Goal: Find specific page/section: Find specific page/section

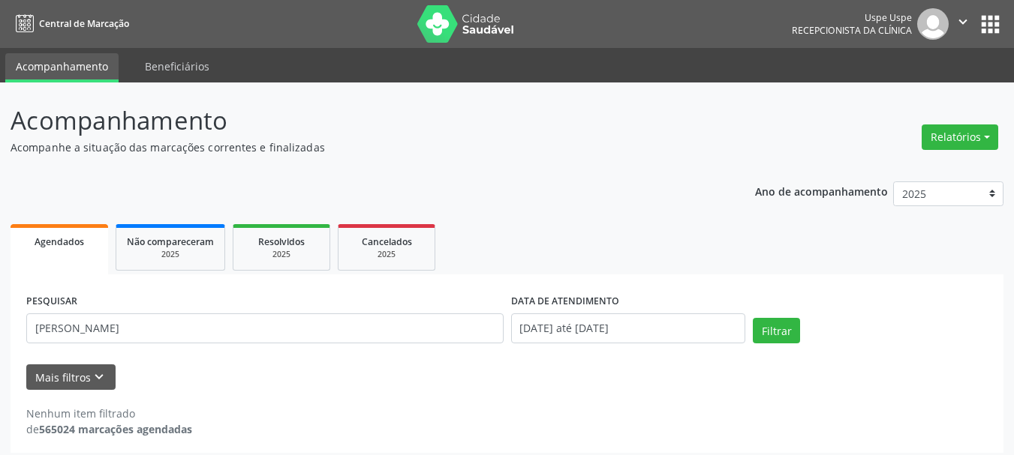
drag, startPoint x: 0, startPoint y: 0, endPoint x: 918, endPoint y: 176, distance: 934.3
click at [960, 128] on button "Relatórios" at bounding box center [959, 138] width 77 height 26
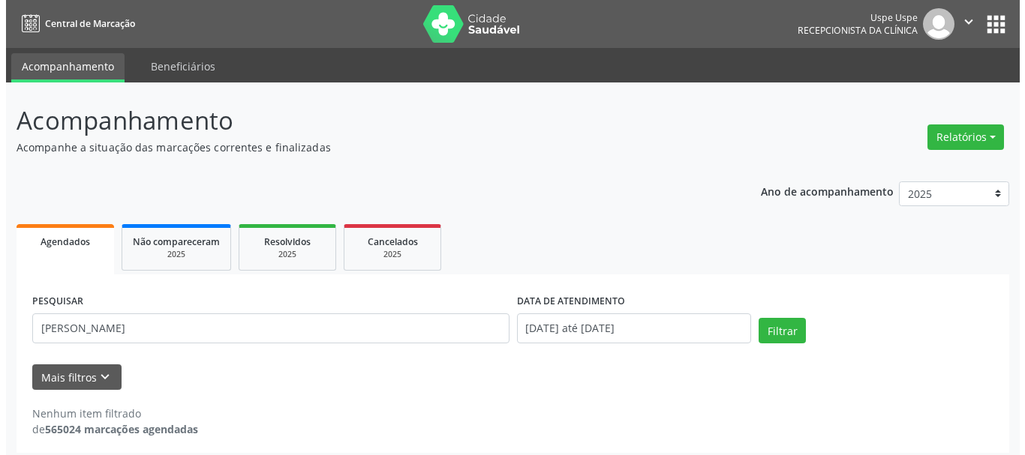
scroll to position [8, 0]
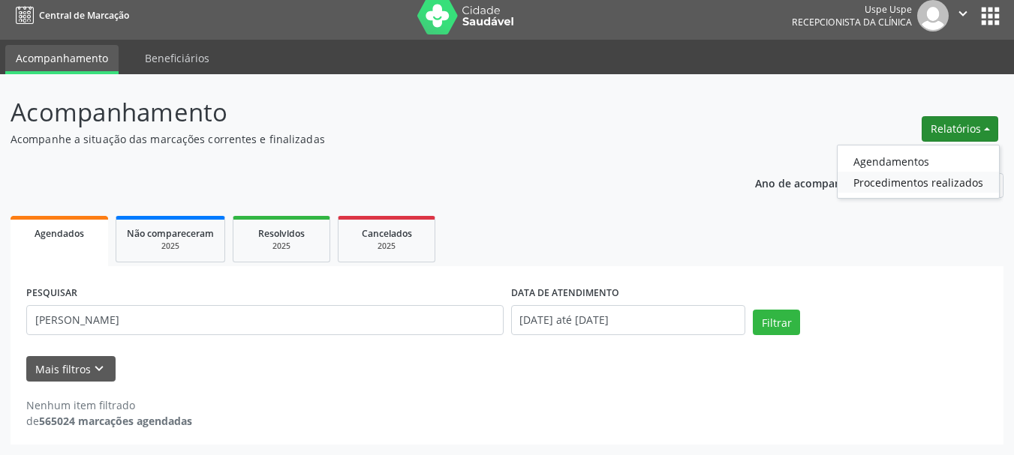
click at [917, 176] on link "Procedimentos realizados" at bounding box center [917, 182] width 161 height 21
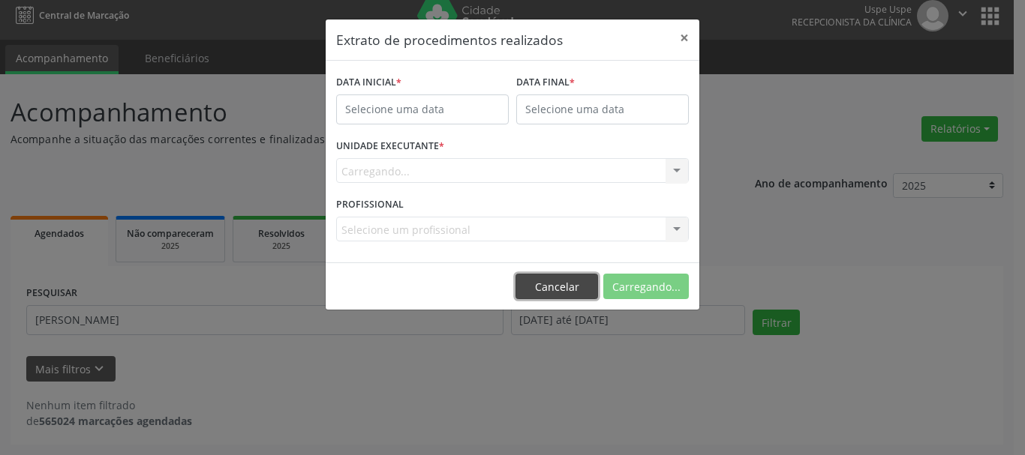
click at [569, 299] on button "Cancelar" at bounding box center [556, 287] width 83 height 26
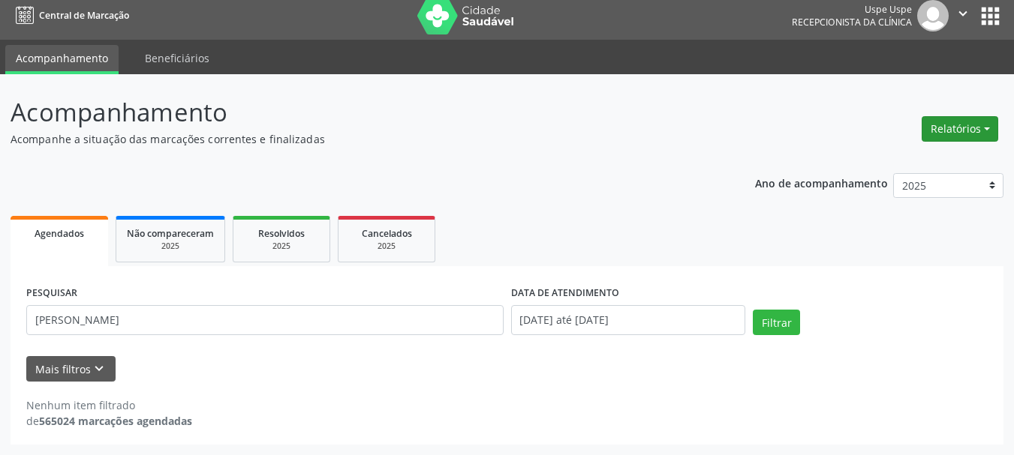
drag, startPoint x: 949, startPoint y: 134, endPoint x: 932, endPoint y: 148, distance: 22.4
click at [949, 133] on button "Relatórios" at bounding box center [959, 129] width 77 height 26
click at [921, 155] on link "Agendamentos" at bounding box center [917, 161] width 161 height 21
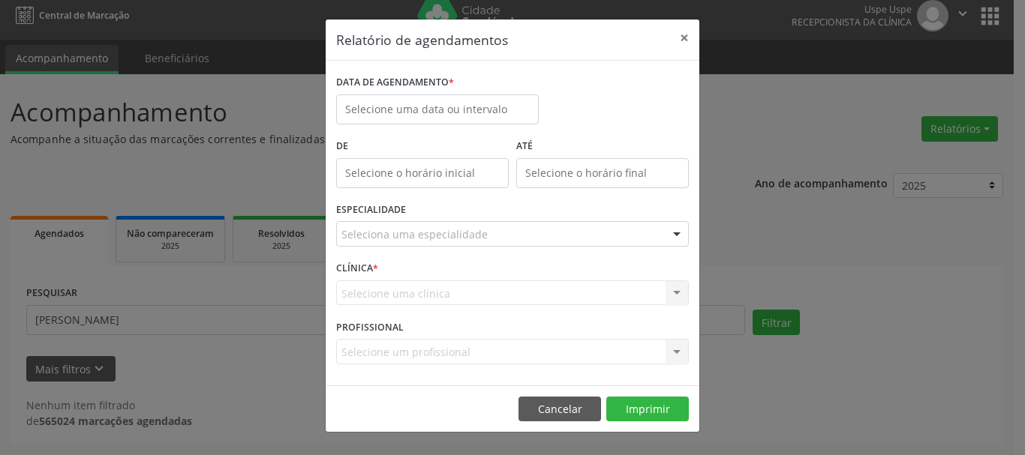
drag, startPoint x: 455, startPoint y: 135, endPoint x: 479, endPoint y: 113, distance: 32.4
click at [457, 132] on form "DATA DE AGENDAMENTO * De ATÉ ESPECIALIDADE Seleciona uma especialidade Todas as…" at bounding box center [512, 223] width 353 height 304
click at [479, 113] on input "text" at bounding box center [437, 110] width 203 height 30
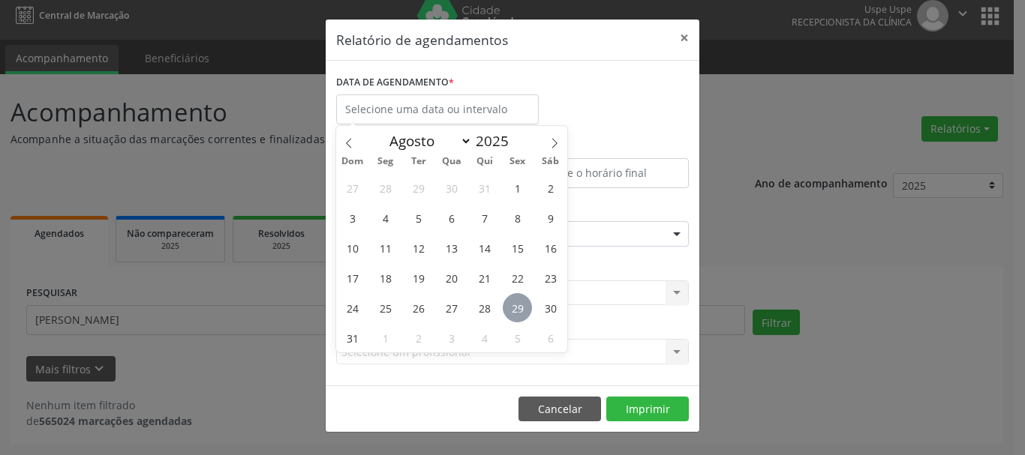
click at [511, 311] on span "29" at bounding box center [517, 307] width 29 height 29
type input "29/08/2025"
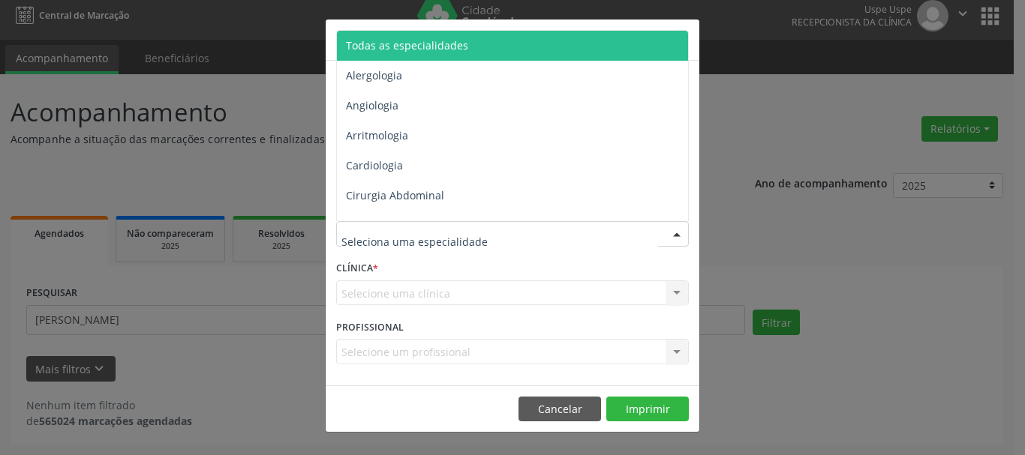
click at [362, 35] on span "Todas as especialidades" at bounding box center [513, 46] width 353 height 30
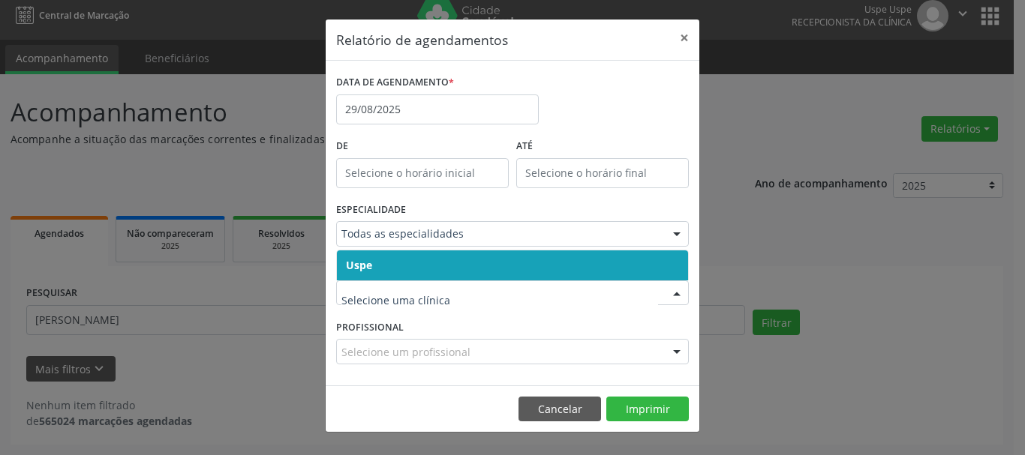
click at [365, 261] on span "Uspe" at bounding box center [359, 265] width 26 height 14
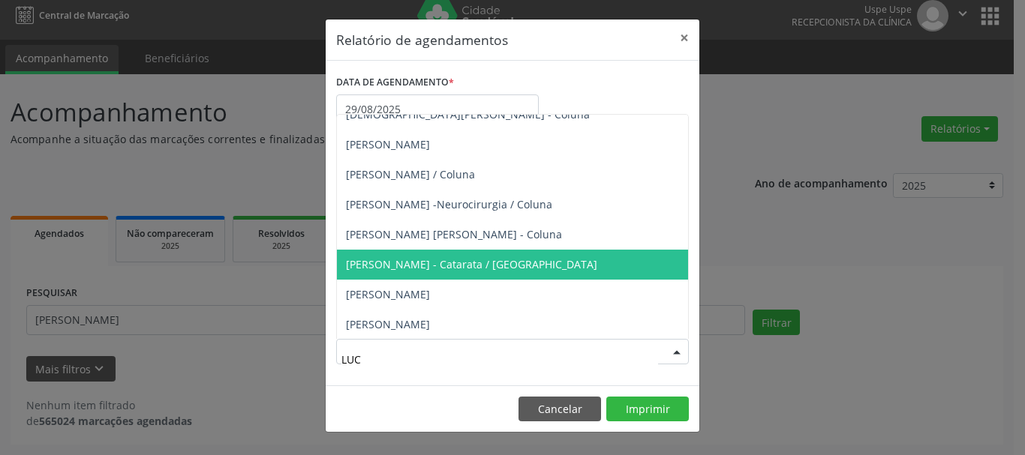
scroll to position [76, 0]
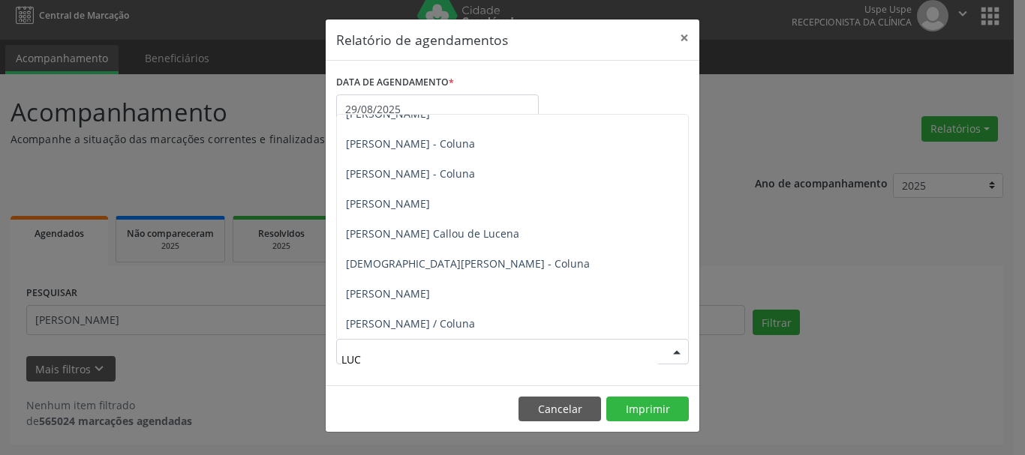
type input "[PERSON_NAME]"
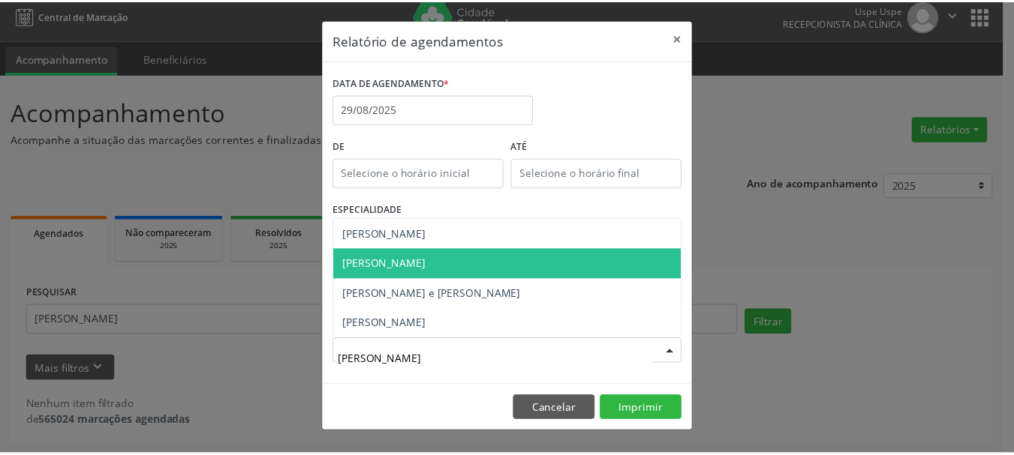
scroll to position [0, 0]
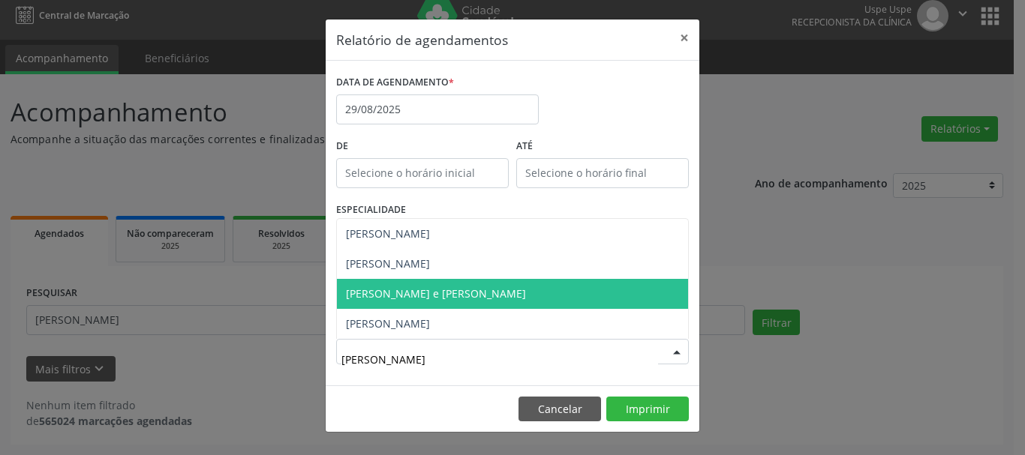
click at [443, 299] on span "[PERSON_NAME] e [PERSON_NAME]" at bounding box center [436, 294] width 180 height 14
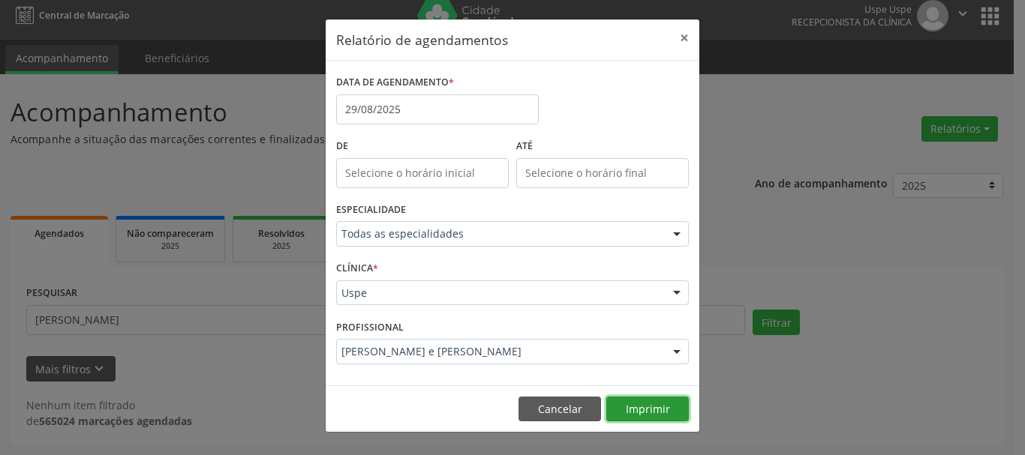
click at [641, 410] on button "Imprimir" at bounding box center [647, 410] width 83 height 26
click at [684, 46] on button "×" at bounding box center [684, 38] width 30 height 37
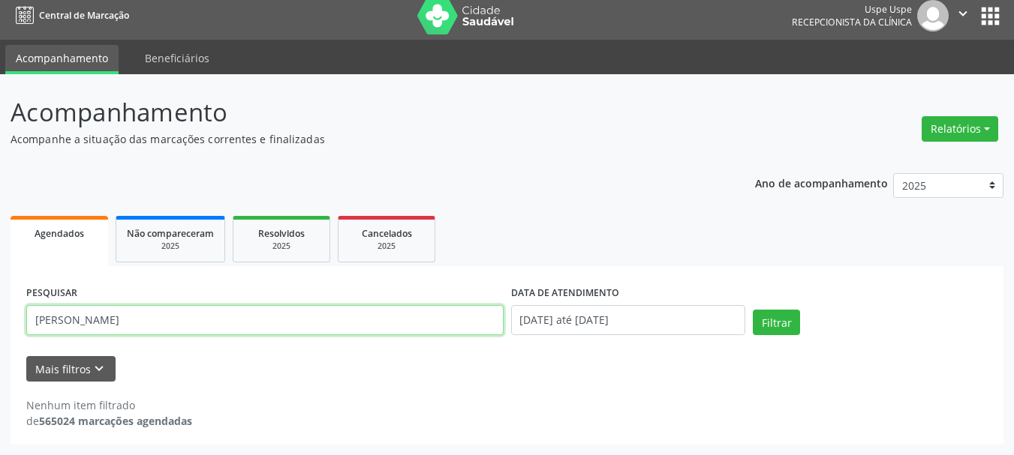
click at [199, 316] on input "[PERSON_NAME]" at bounding box center [264, 320] width 477 height 30
paste input "Maria Oceania leite Feit"
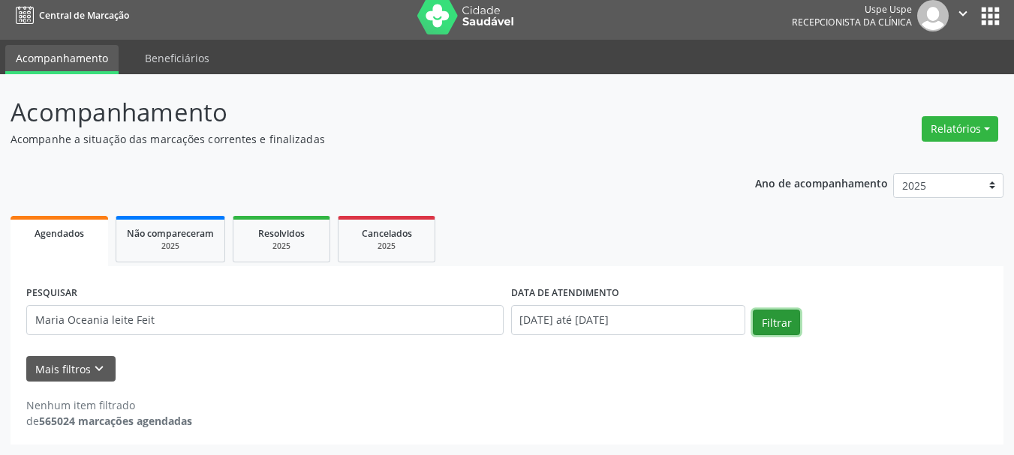
drag, startPoint x: 759, startPoint y: 325, endPoint x: 770, endPoint y: 323, distance: 10.7
click at [770, 323] on button "Filtrar" at bounding box center [775, 323] width 47 height 26
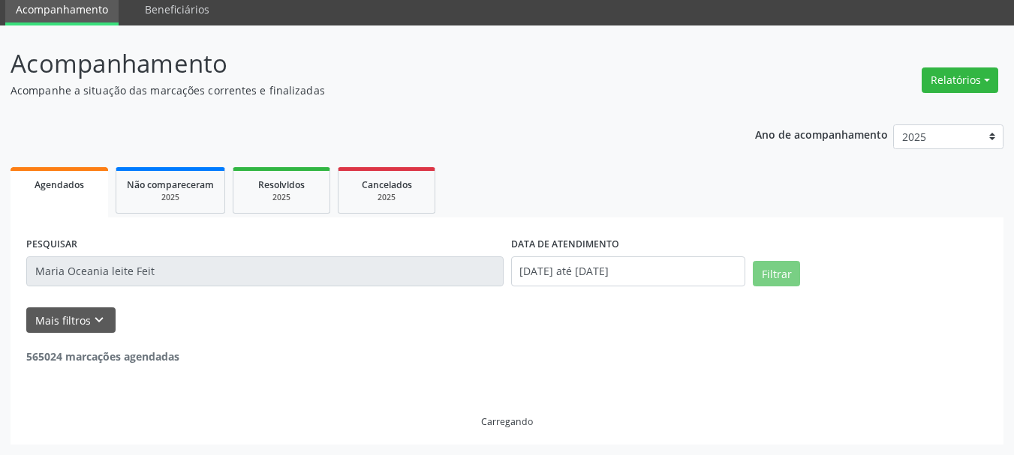
scroll to position [8, 0]
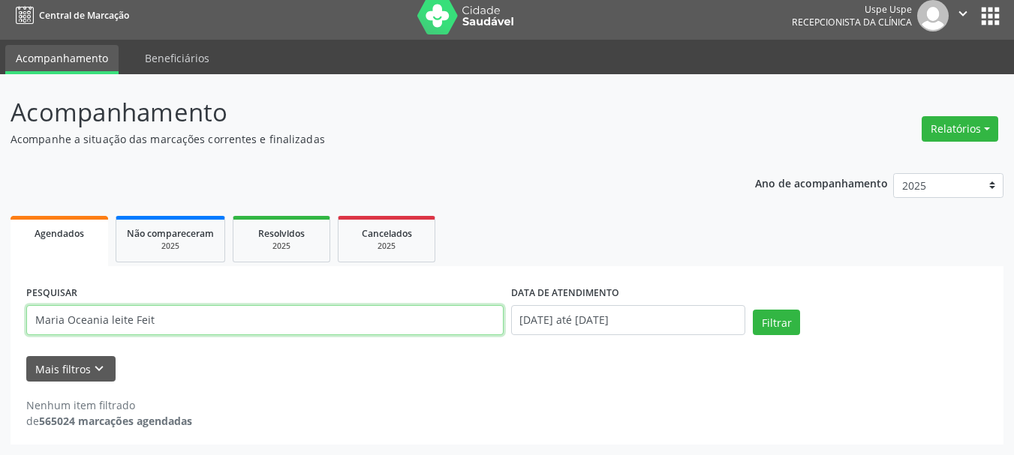
click at [283, 317] on input "Maria Oceania leite Feit" at bounding box center [264, 320] width 477 height 30
type input "Maria Oceania leite"
click at [752, 310] on button "Filtrar" at bounding box center [775, 323] width 47 height 26
